Goal: Transaction & Acquisition: Purchase product/service

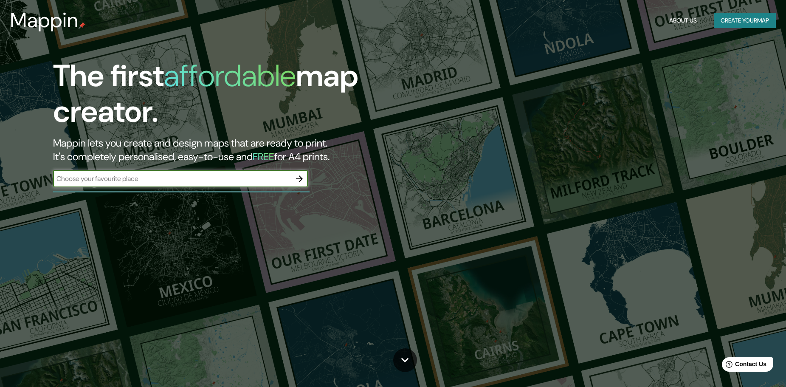
click at [745, 22] on button "Create your map" at bounding box center [745, 21] width 62 height 16
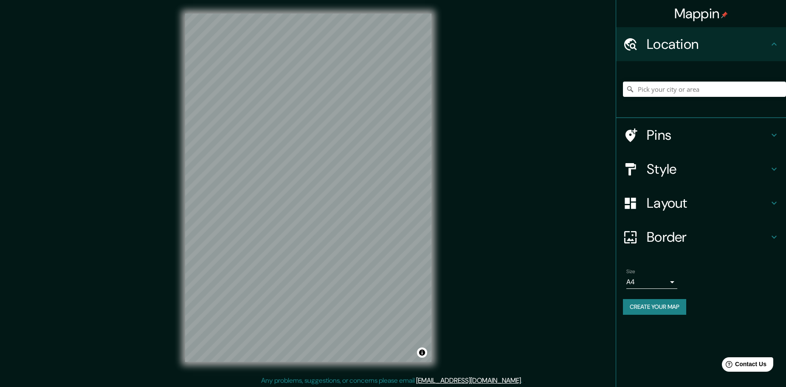
click at [762, 177] on div "Style" at bounding box center [701, 169] width 170 height 34
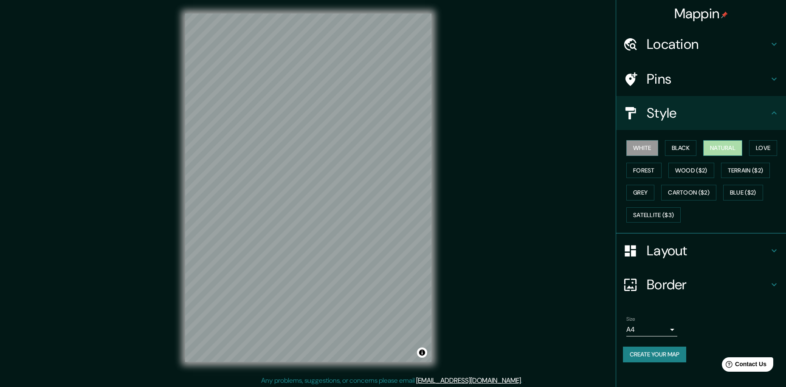
click at [714, 146] on button "Natural" at bounding box center [722, 148] width 39 height 16
click at [754, 144] on button "Love" at bounding box center [763, 148] width 28 height 16
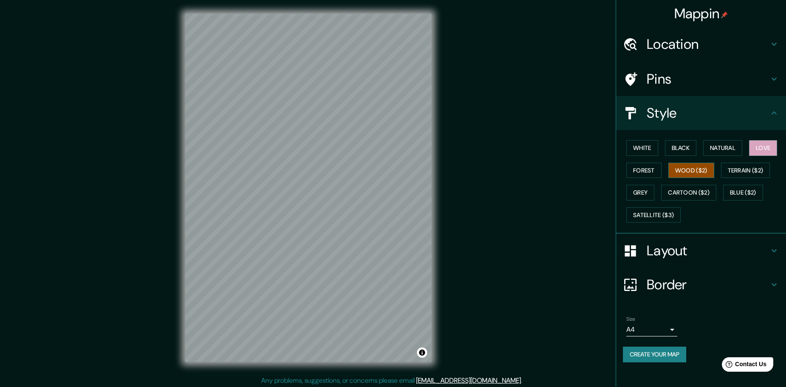
click at [701, 175] on button "Wood ($2)" at bounding box center [691, 171] width 46 height 16
click at [646, 175] on button "Forest" at bounding box center [643, 171] width 35 height 16
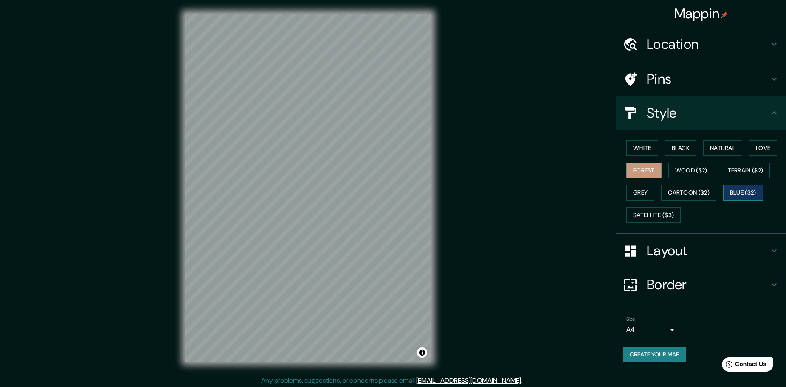
click at [752, 191] on button "Blue ($2)" at bounding box center [743, 193] width 40 height 16
click at [641, 198] on button "Grey" at bounding box center [640, 193] width 28 height 16
click at [640, 167] on button "Forest" at bounding box center [643, 171] width 35 height 16
click at [685, 165] on button "Wood ($2)" at bounding box center [691, 171] width 46 height 16
click at [686, 150] on button "Black" at bounding box center [681, 148] width 32 height 16
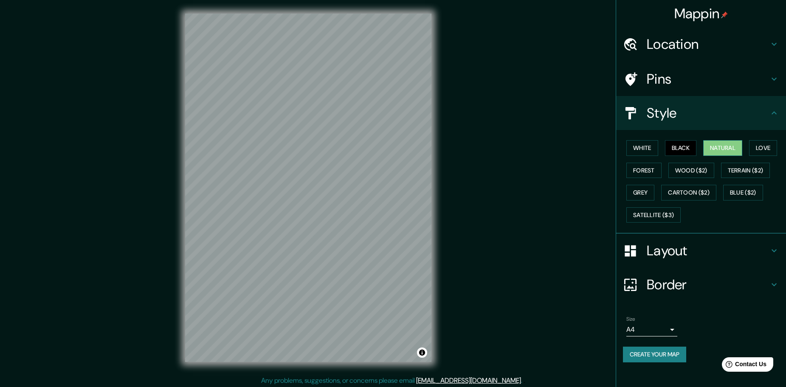
click at [711, 152] on button "Natural" at bounding box center [722, 148] width 39 height 16
click at [760, 149] on button "Love" at bounding box center [763, 148] width 28 height 16
click at [660, 149] on div "White Black Natural Love Forest Wood ($2) Terrain ($2) Grey Cartoon ($2) Blue (…" at bounding box center [704, 181] width 163 height 89
click at [644, 147] on button "White" at bounding box center [642, 148] width 32 height 16
click at [727, 146] on button "Natural" at bounding box center [722, 148] width 39 height 16
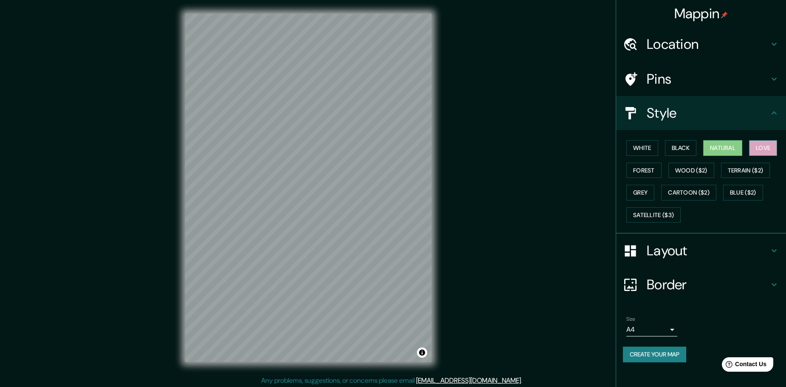
click at [759, 148] on button "Love" at bounding box center [763, 148] width 28 height 16
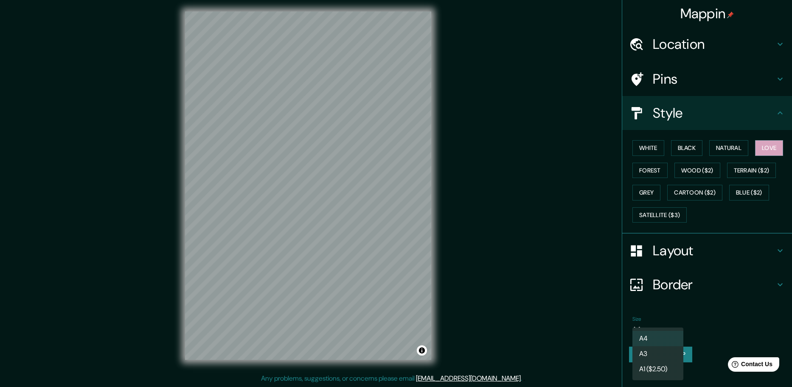
click at [665, 331] on body "Mappin Location Pins Style White Black Natural Love Forest Wood ($2) Terrain ($…" at bounding box center [396, 191] width 792 height 387
click at [695, 331] on div at bounding box center [396, 193] width 792 height 387
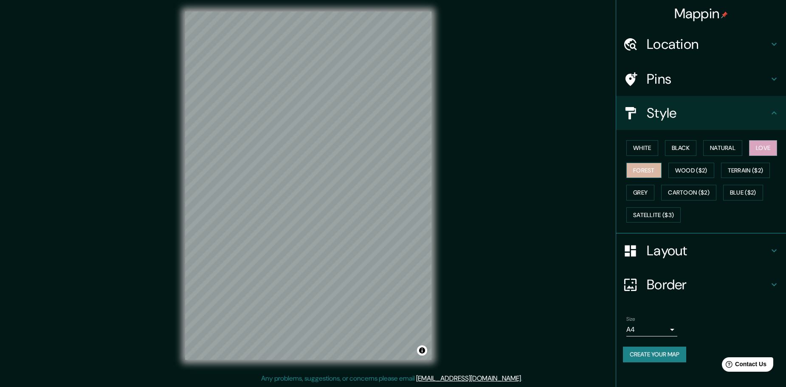
click at [643, 174] on button "Forest" at bounding box center [643, 171] width 35 height 16
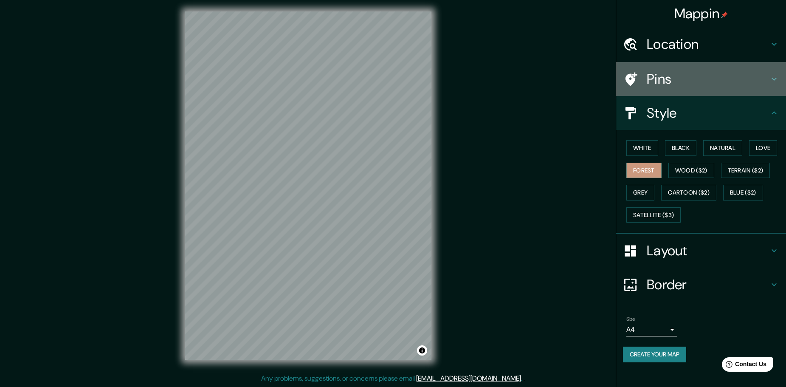
click at [643, 84] on div at bounding box center [635, 79] width 24 height 15
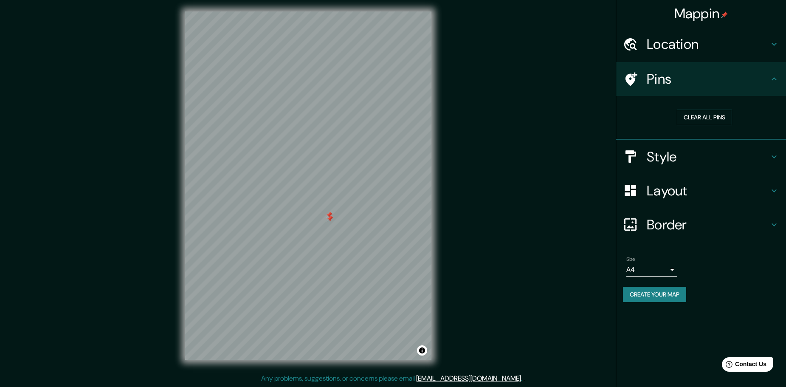
click at [329, 219] on div at bounding box center [329, 218] width 7 height 7
click at [331, 214] on div at bounding box center [332, 215] width 7 height 7
click at [329, 214] on div at bounding box center [329, 214] width 7 height 7
click at [331, 219] on div at bounding box center [331, 218] width 7 height 7
click at [675, 300] on button "Create your map" at bounding box center [654, 295] width 63 height 16
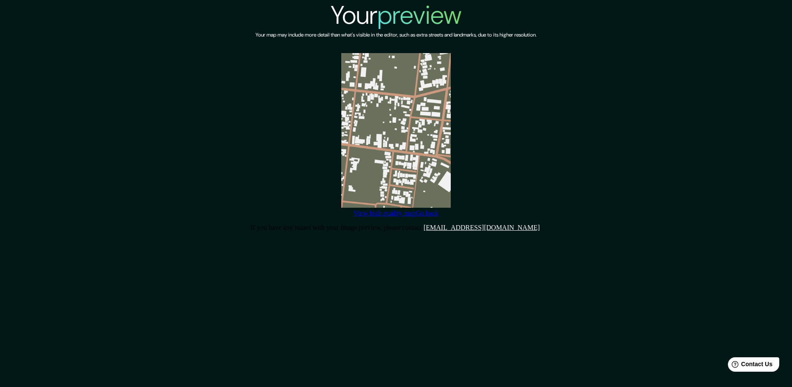
click at [391, 216] on link "View high quality map" at bounding box center [385, 212] width 62 height 7
